Goal: Find specific page/section: Find specific page/section

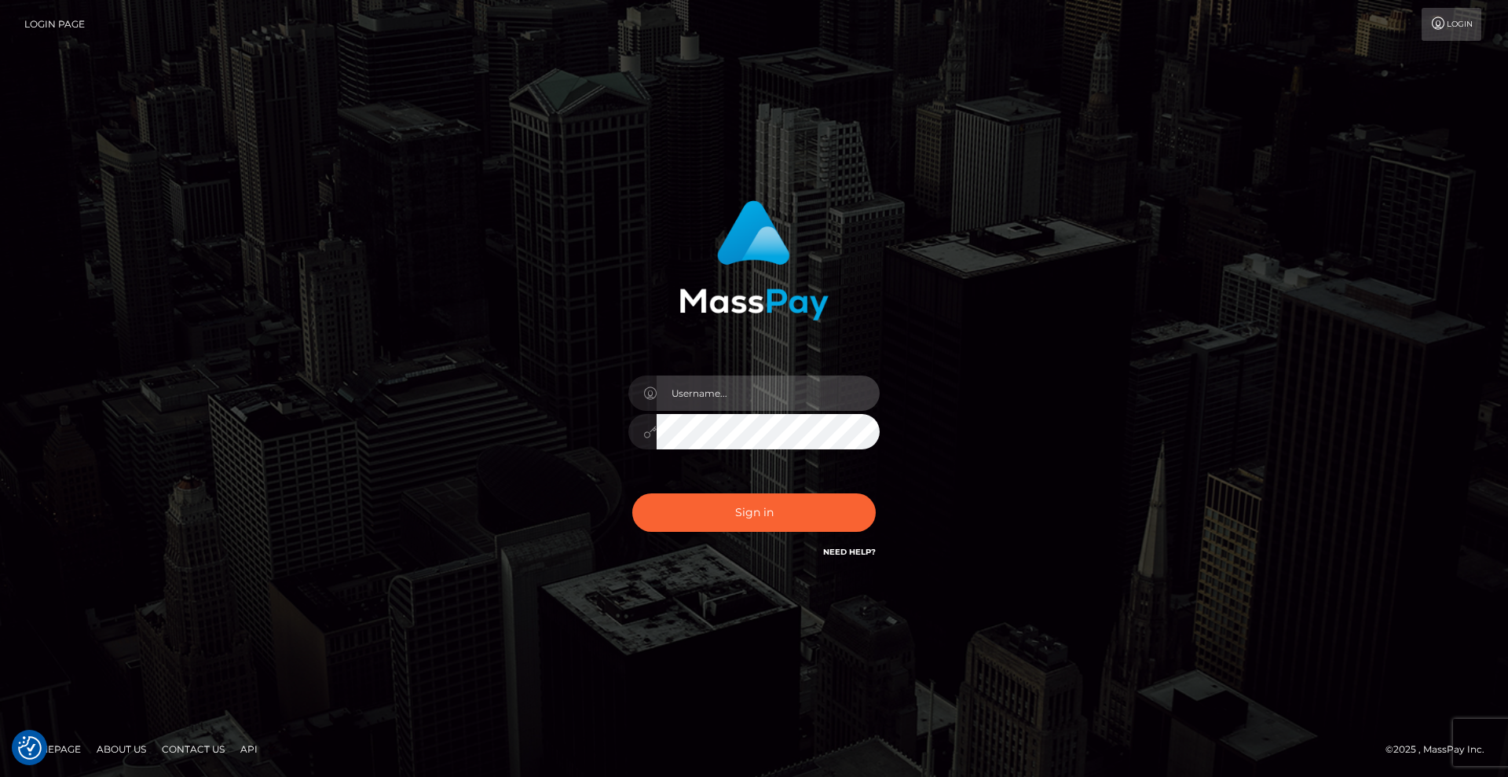
type input "[DEMOGRAPHIC_DATA]"
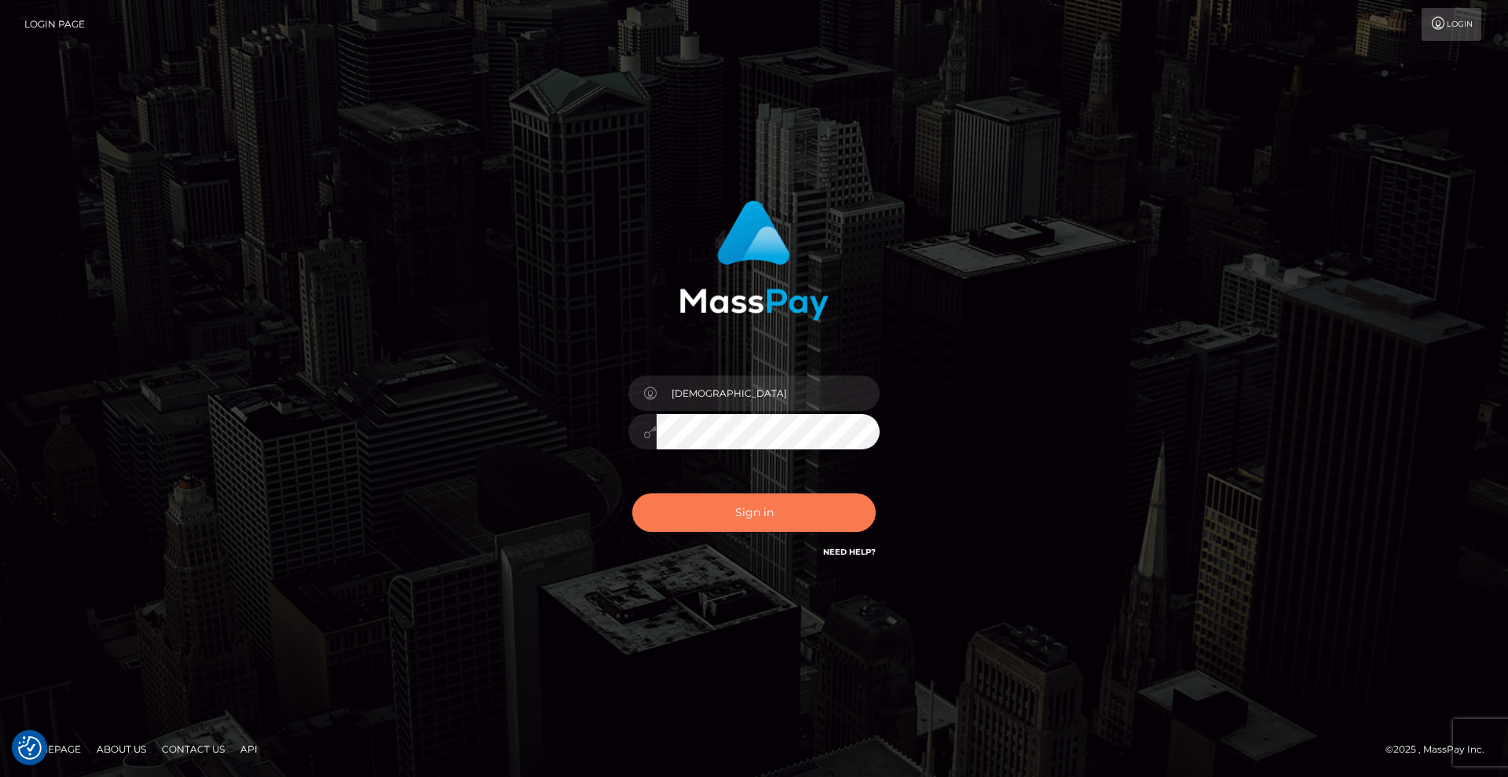
drag, startPoint x: 948, startPoint y: 504, endPoint x: 834, endPoint y: 502, distance: 113.9
click at [944, 503] on div "[DEMOGRAPHIC_DATA] Sign in" at bounding box center [754, 380] width 412 height 384
click at [807, 519] on button "Sign in" at bounding box center [753, 512] width 243 height 38
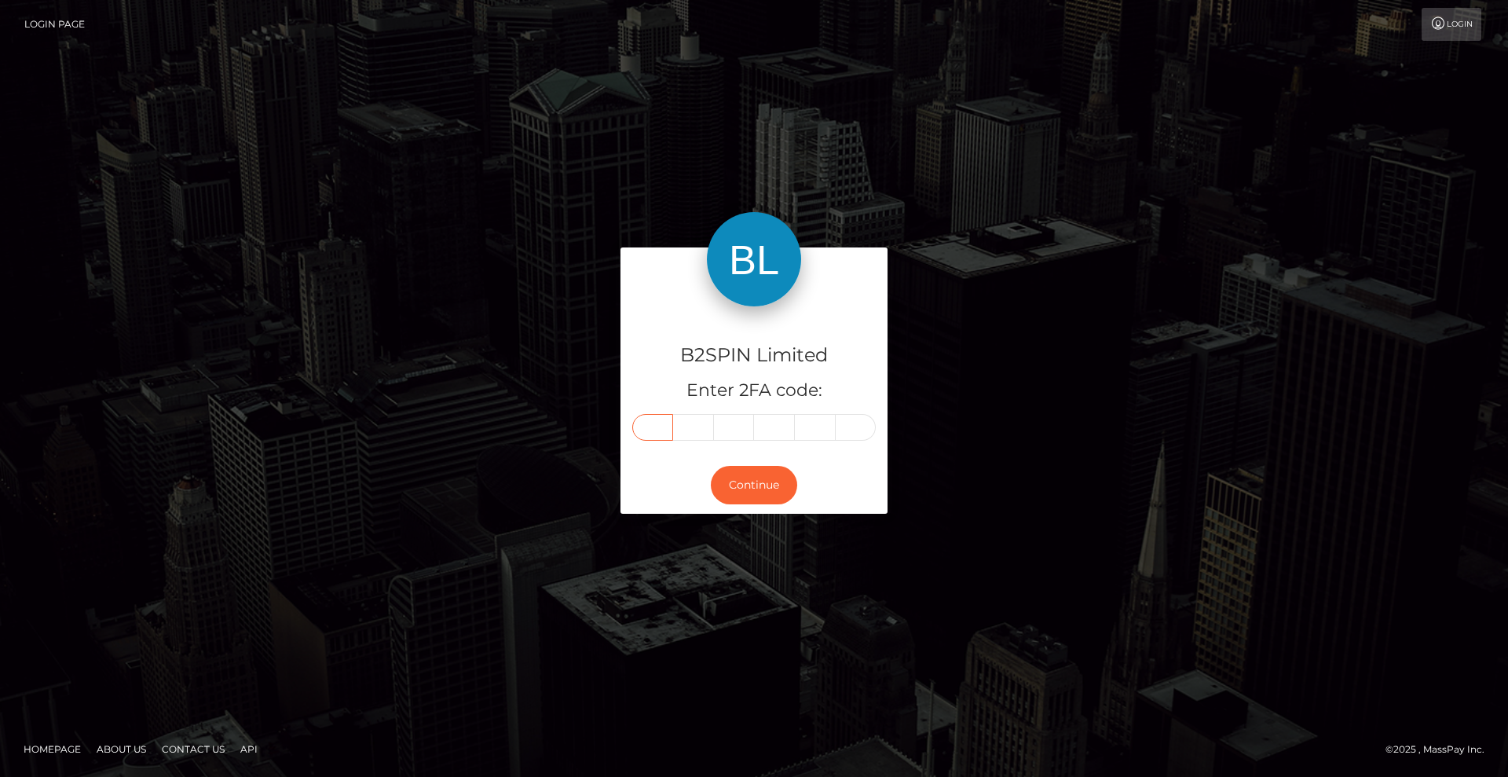
click at [657, 426] on input "text" at bounding box center [652, 427] width 41 height 27
type input "2"
type input "4"
type input "3"
type input "9"
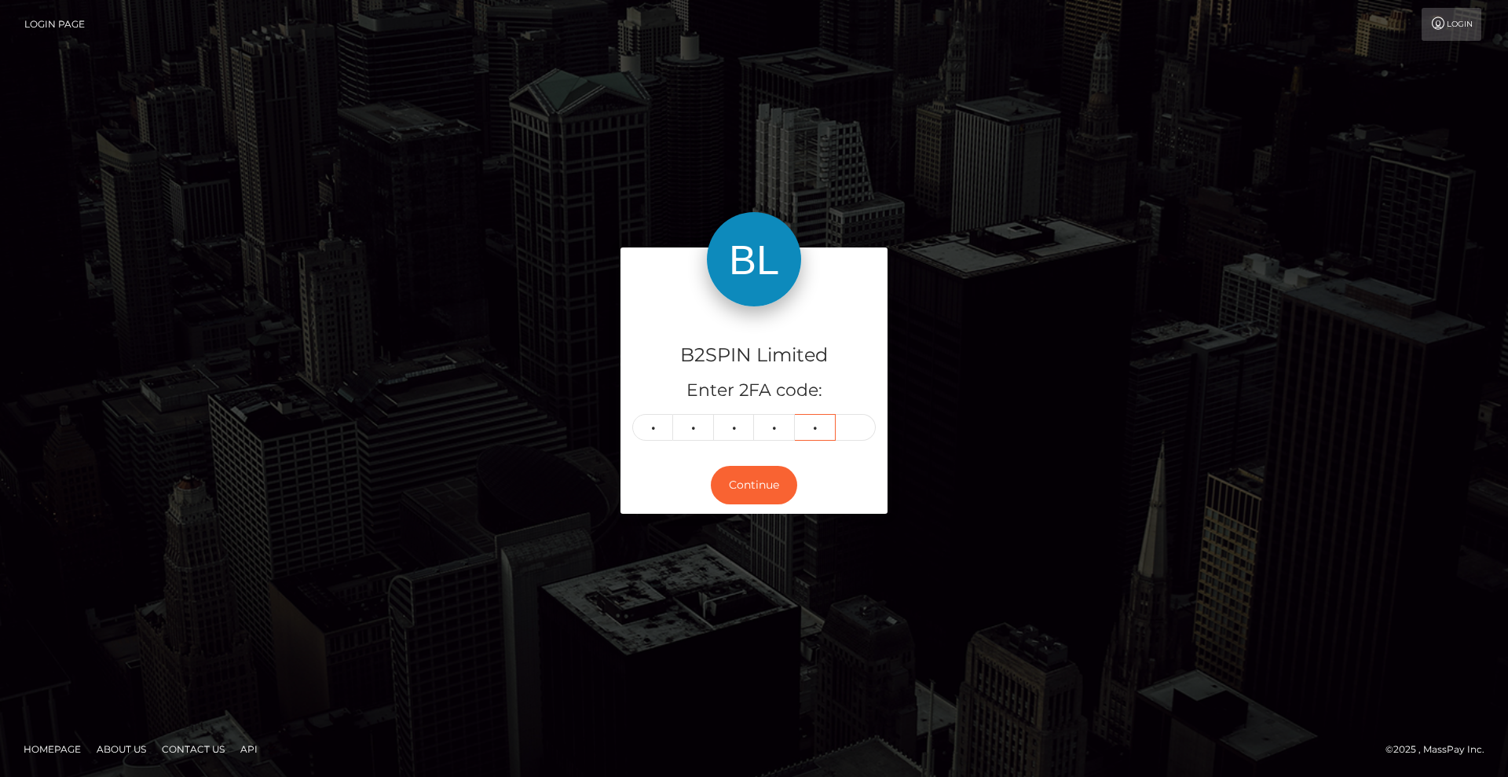
type input "9"
type input "5"
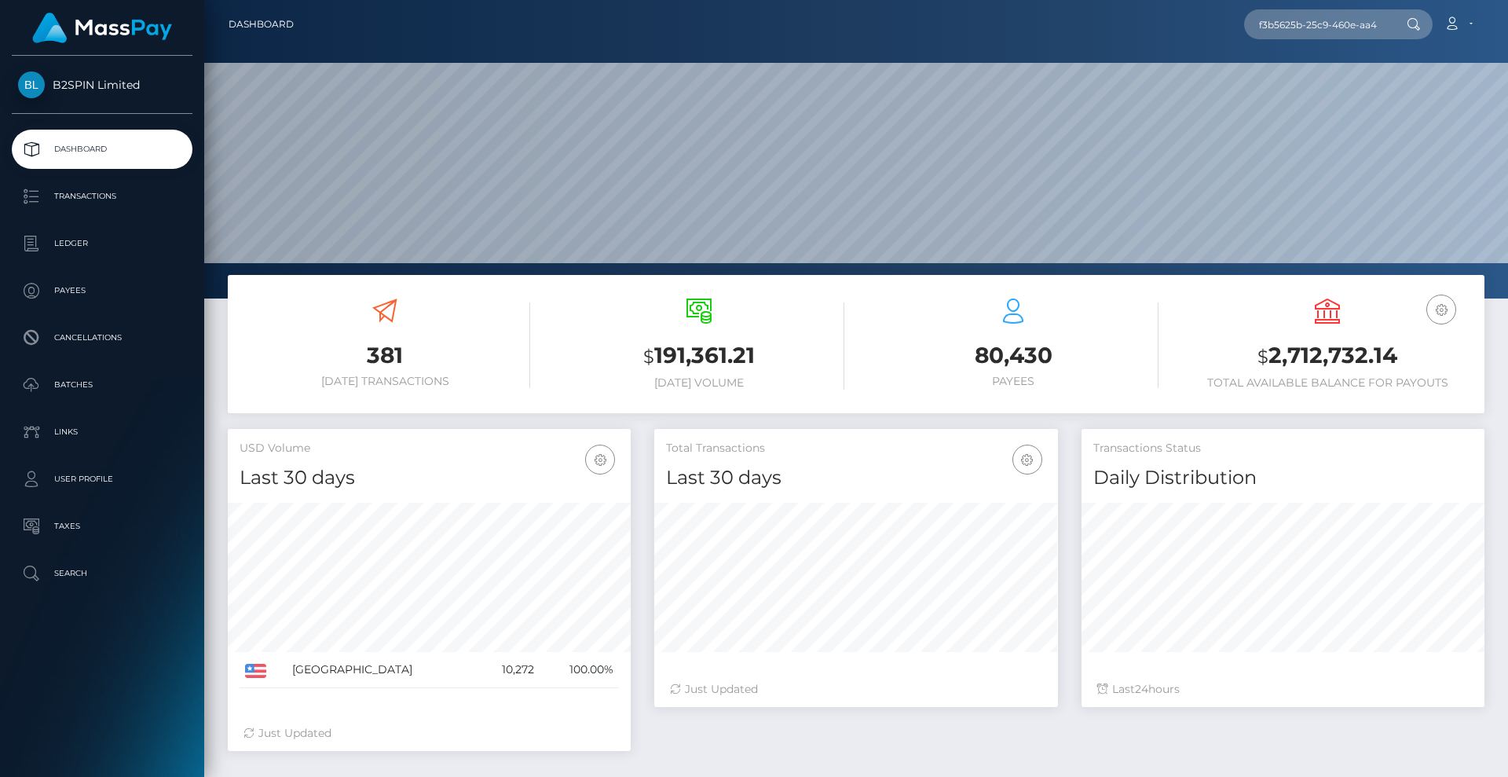
scroll to position [279, 404]
click at [1356, 24] on input "f3b5625b-25c9-460e-aa4a-4acfae0e4246" at bounding box center [1318, 24] width 148 height 30
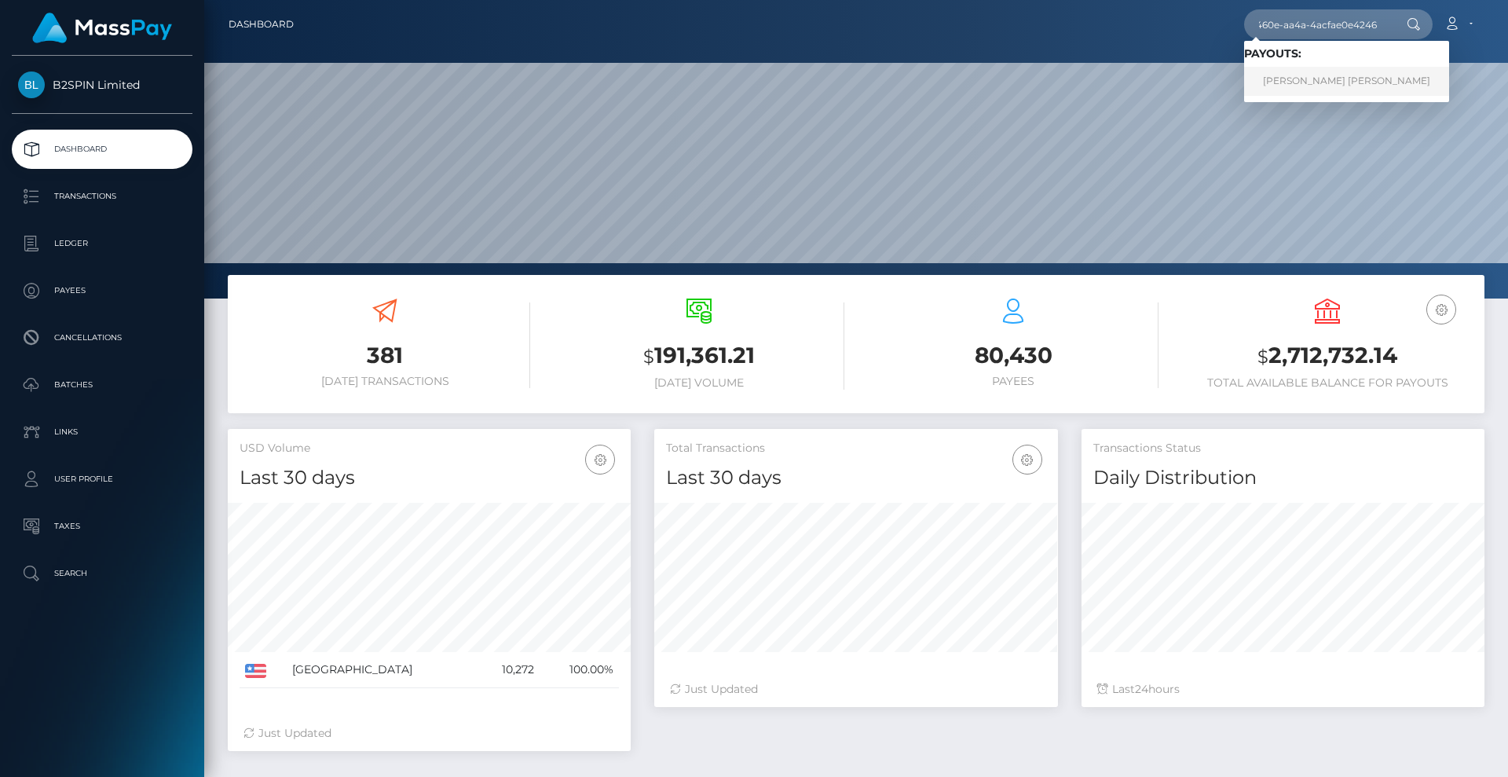
type input "f3b5625b-25c9-460e-aa4a-4acfae0e4246"
click at [1328, 72] on link "ASHLEY NICOLE MOSS" at bounding box center [1346, 81] width 205 height 29
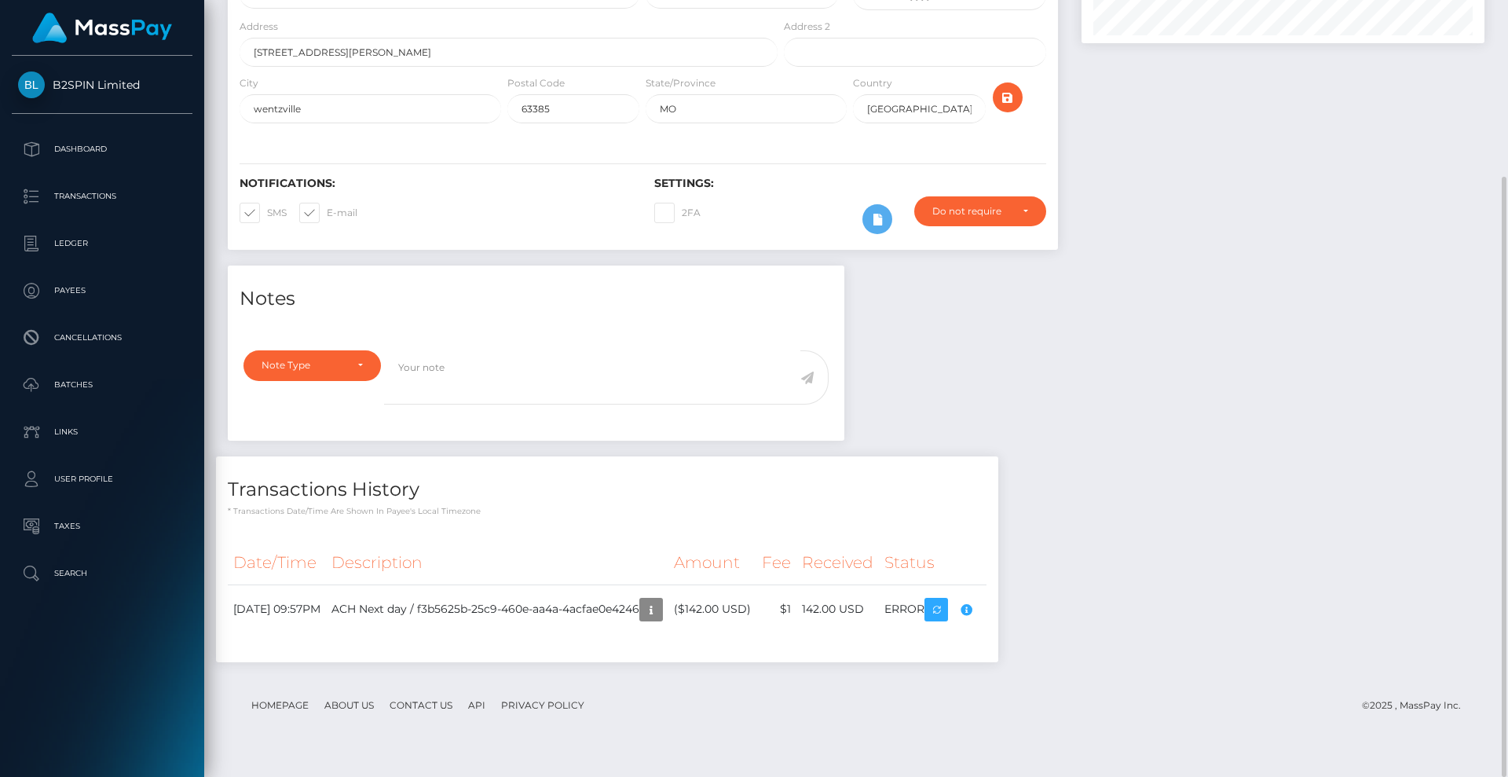
scroll to position [188, 404]
drag, startPoint x: 1235, startPoint y: 474, endPoint x: 1241, endPoint y: 404, distance: 70.1
click at [1234, 461] on div "Notes Note Type Compliance Clear Compliance General Note Type" at bounding box center [856, 471] width 1280 height 412
